Goal: Navigation & Orientation: Find specific page/section

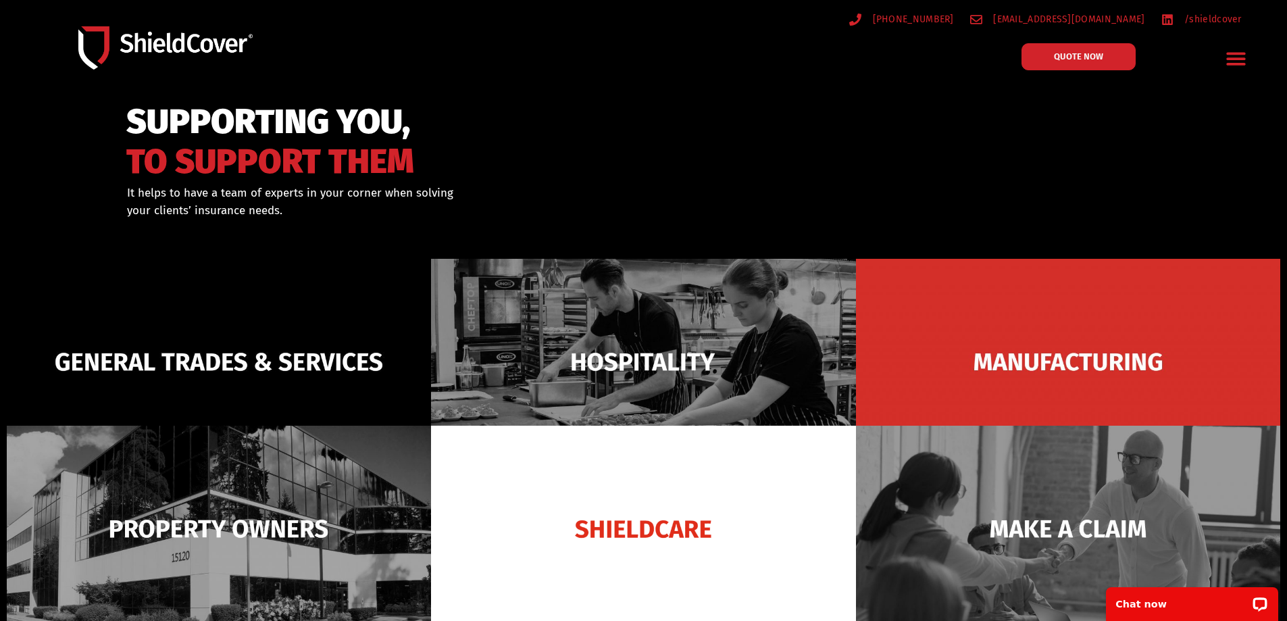
click at [1237, 61] on icon "Menu Toggle" at bounding box center [1236, 58] width 21 height 21
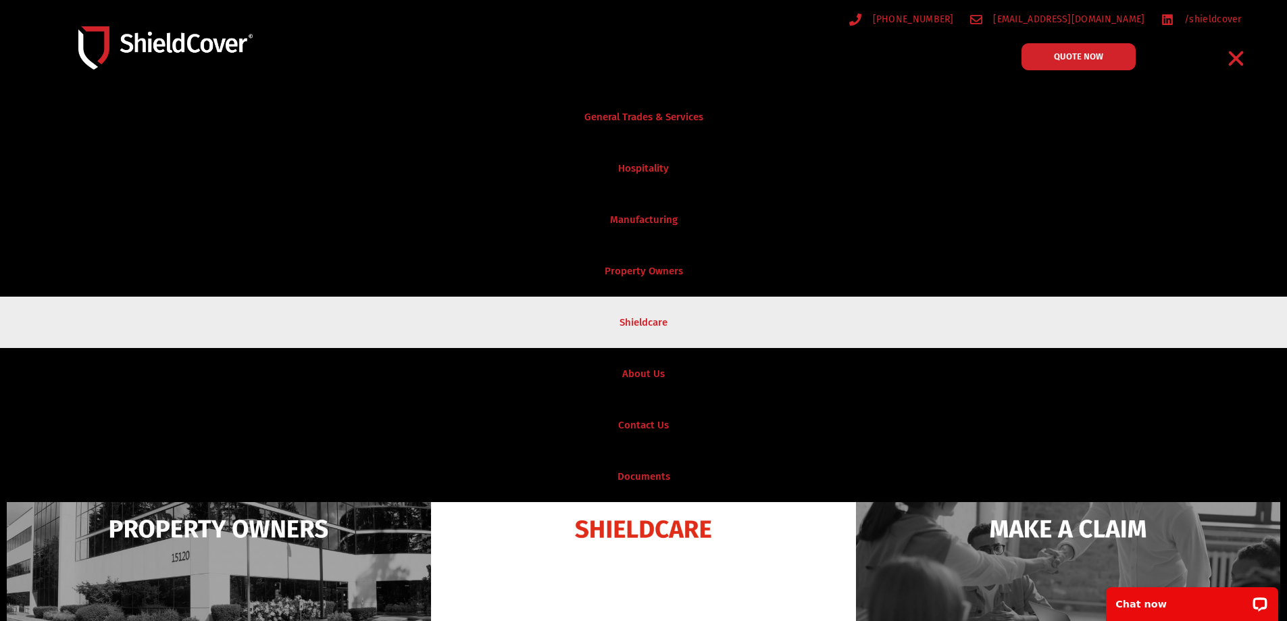
click at [661, 318] on link "Shieldcare" at bounding box center [643, 322] width 1287 height 51
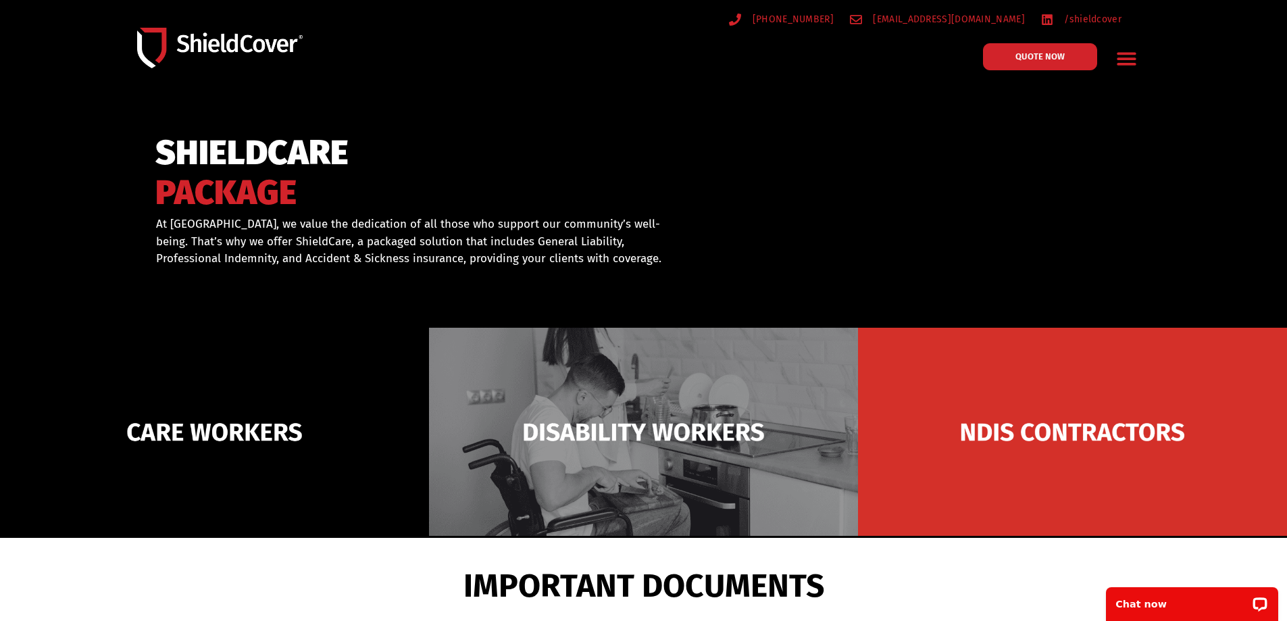
click at [1131, 59] on icon "Menu Toggle" at bounding box center [1126, 59] width 19 height 13
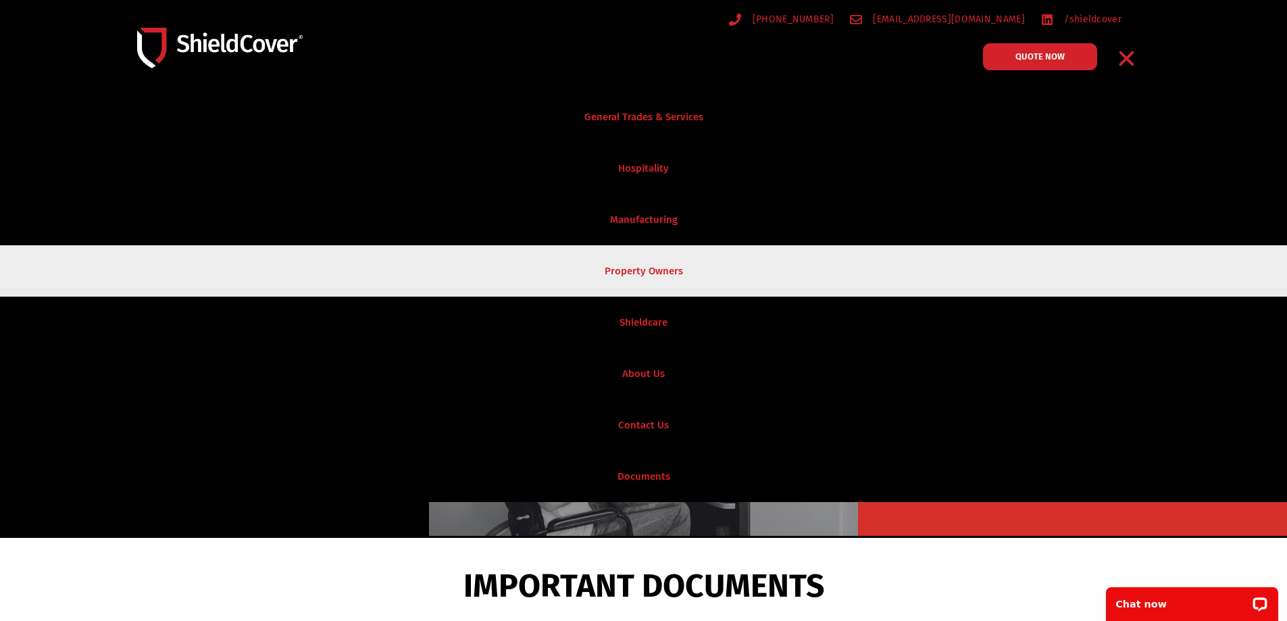
click at [668, 270] on link "Property Owners" at bounding box center [643, 270] width 1287 height 51
